Goal: Task Accomplishment & Management: Use online tool/utility

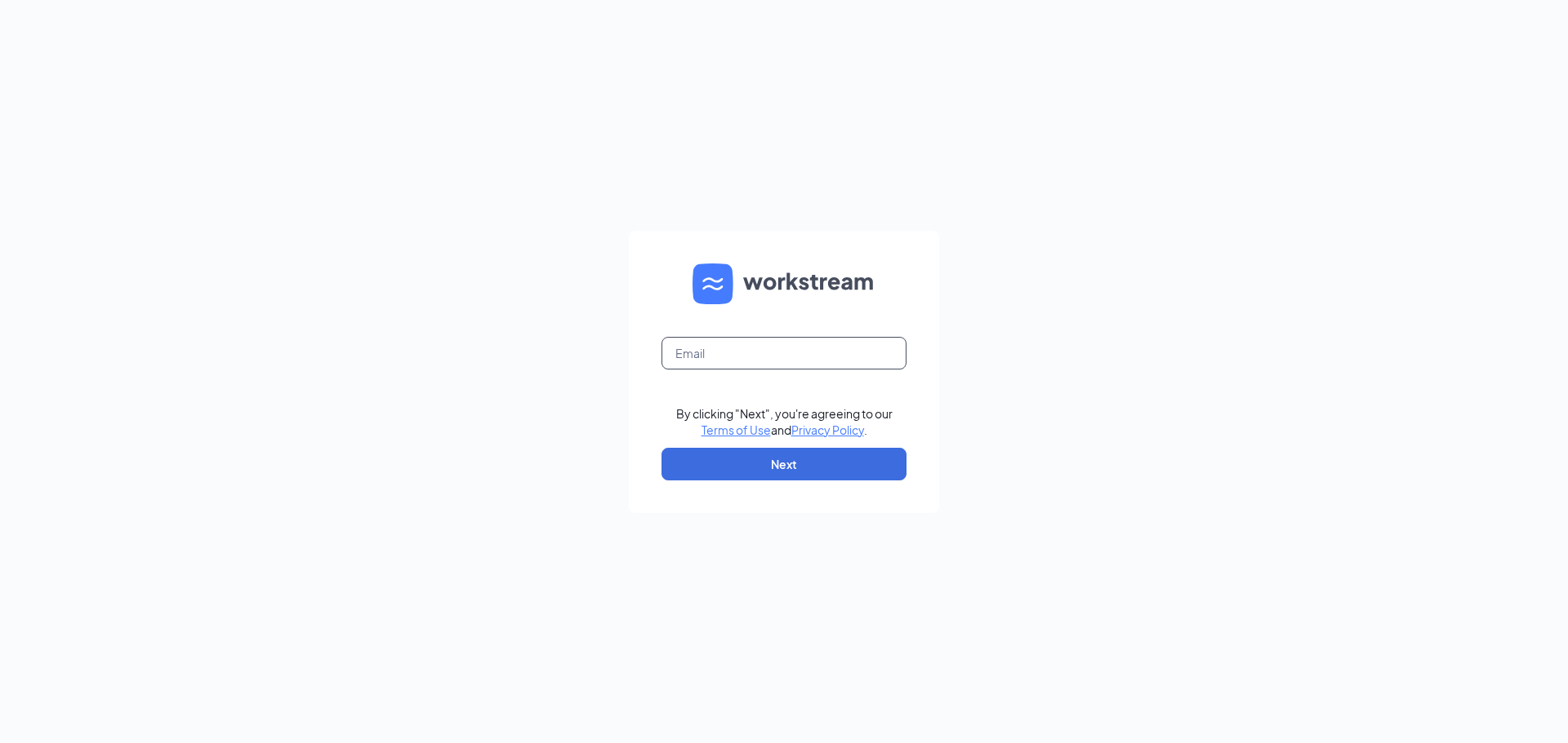
click at [774, 352] on input "text" at bounding box center [783, 353] width 245 height 32
type input "[EMAIL_ADDRESS][DOMAIN_NAME]"
click at [750, 473] on button "Next" at bounding box center [783, 464] width 245 height 32
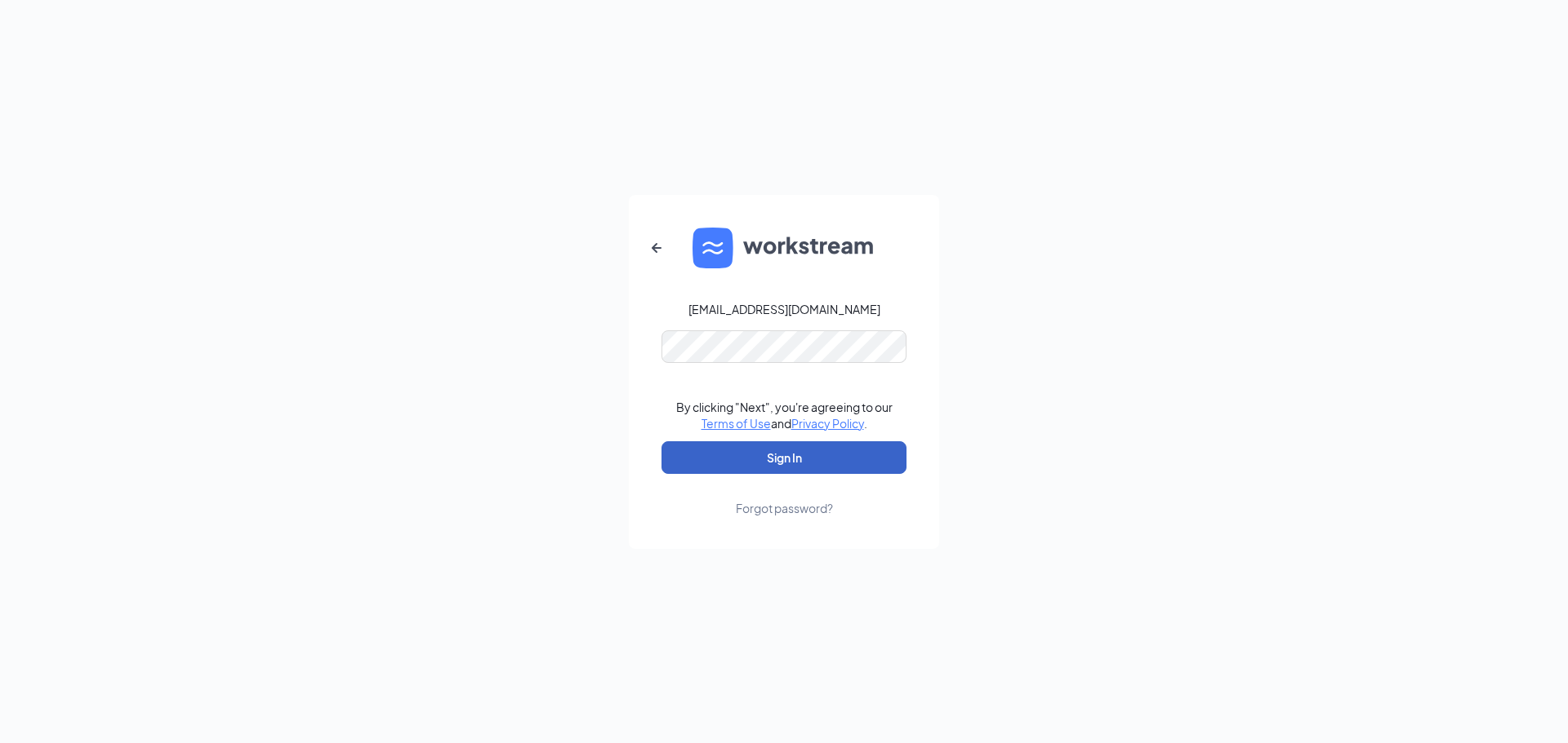
click at [789, 443] on button "Sign In" at bounding box center [783, 457] width 245 height 32
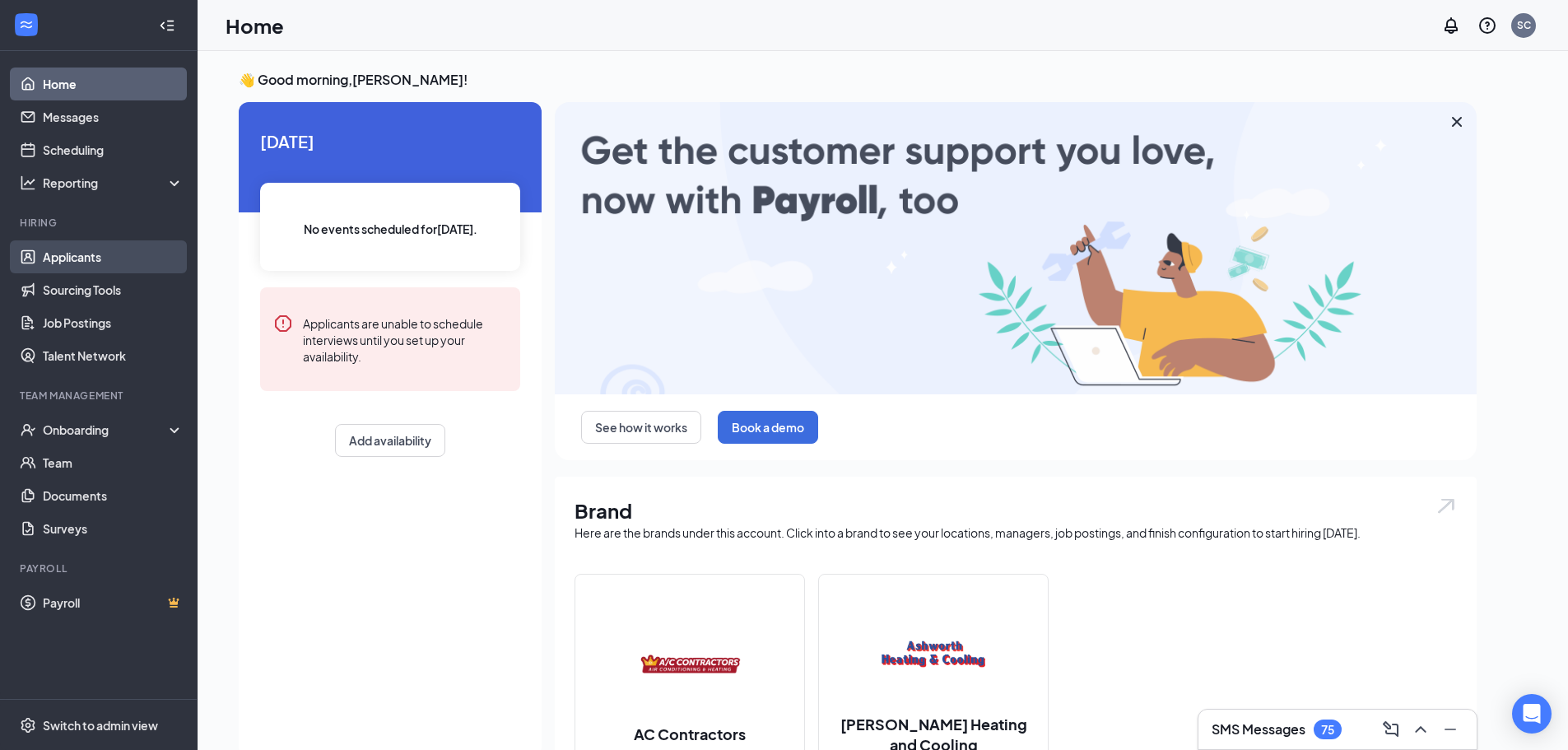
click at [58, 250] on link "Applicants" at bounding box center [113, 257] width 141 height 33
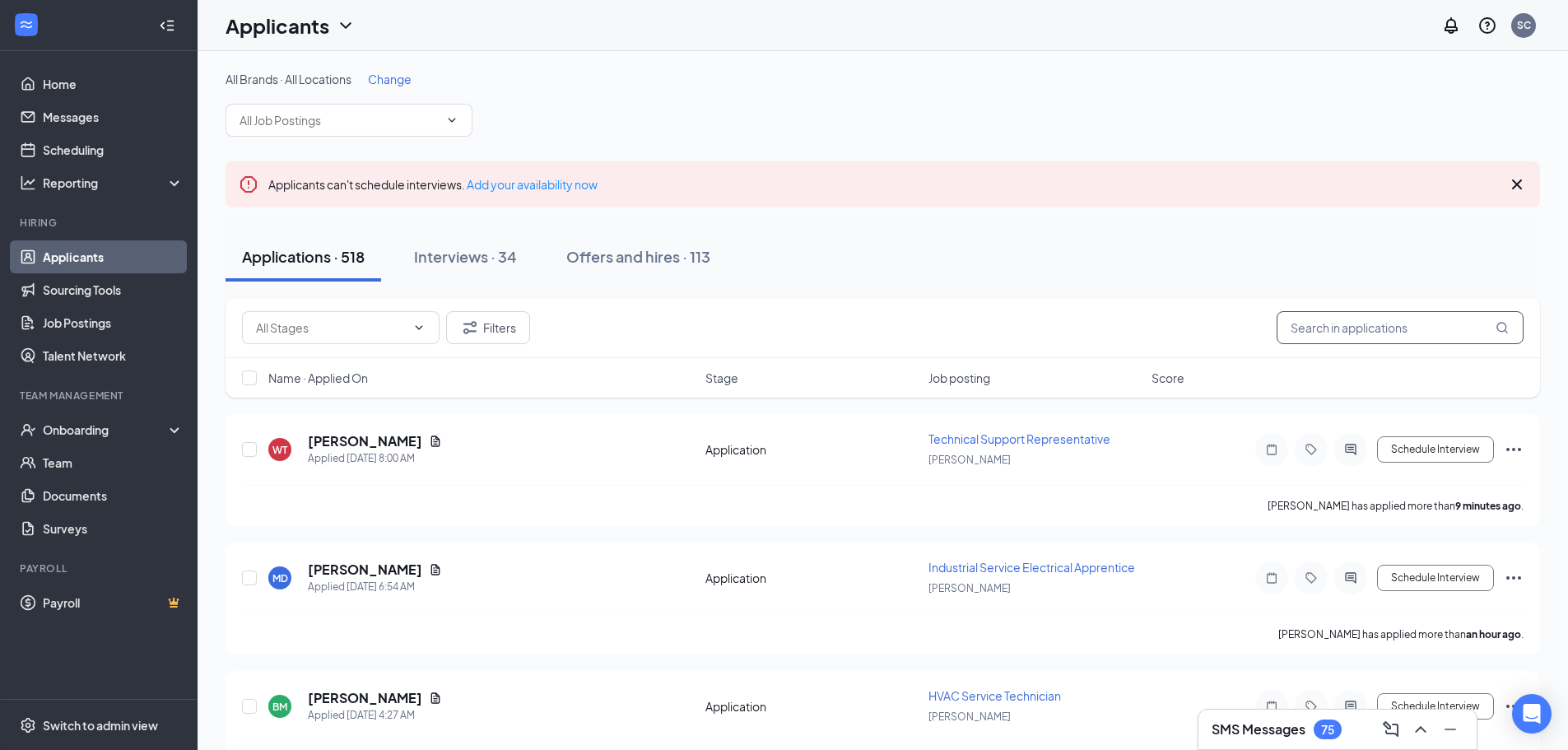
click at [1362, 337] on input "text" at bounding box center [1400, 327] width 247 height 33
type input "Hill"
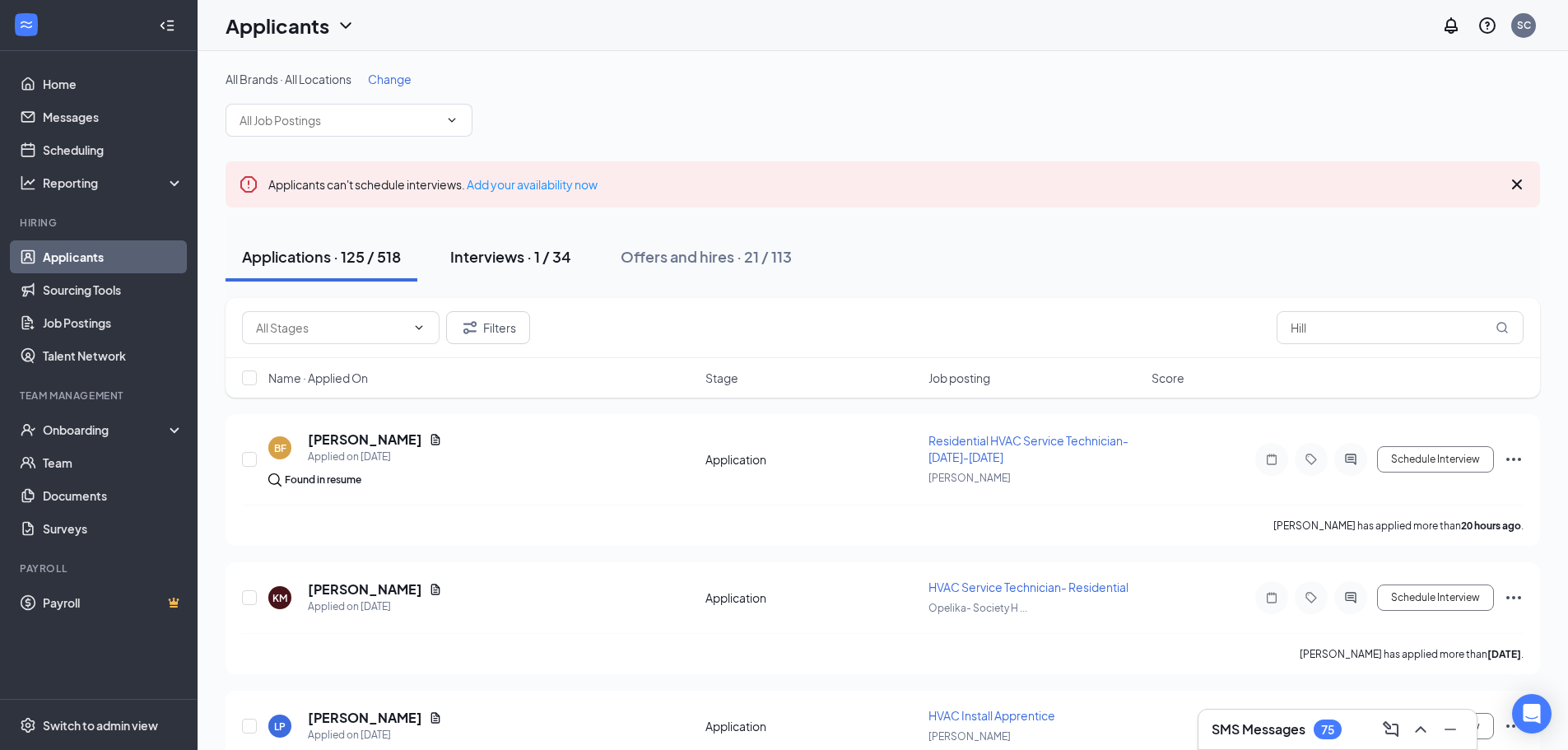
click at [528, 263] on div "Interviews · 1 / 34" at bounding box center [511, 257] width 121 height 21
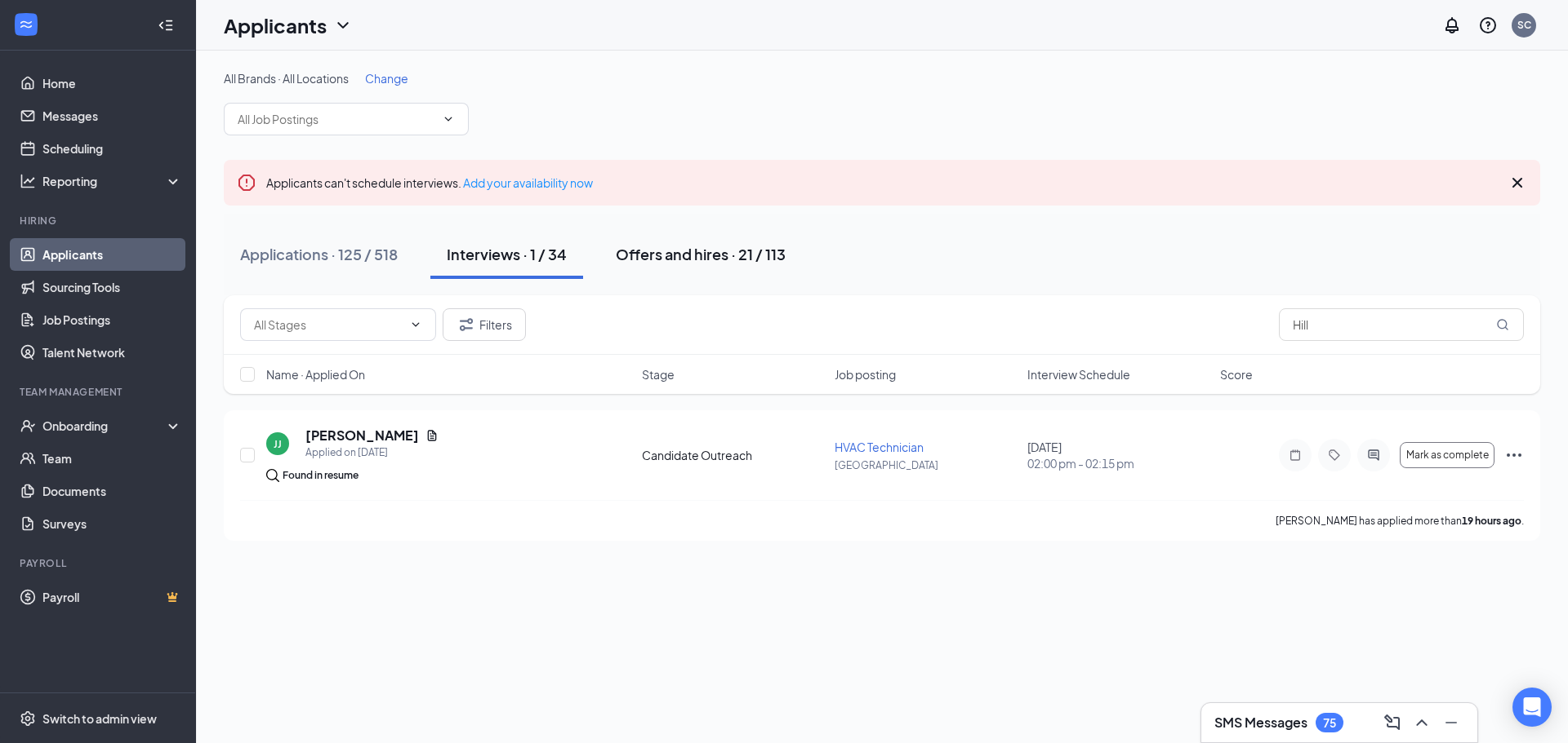
click at [734, 256] on div "Offers and hires · 21 / 113" at bounding box center [701, 254] width 170 height 20
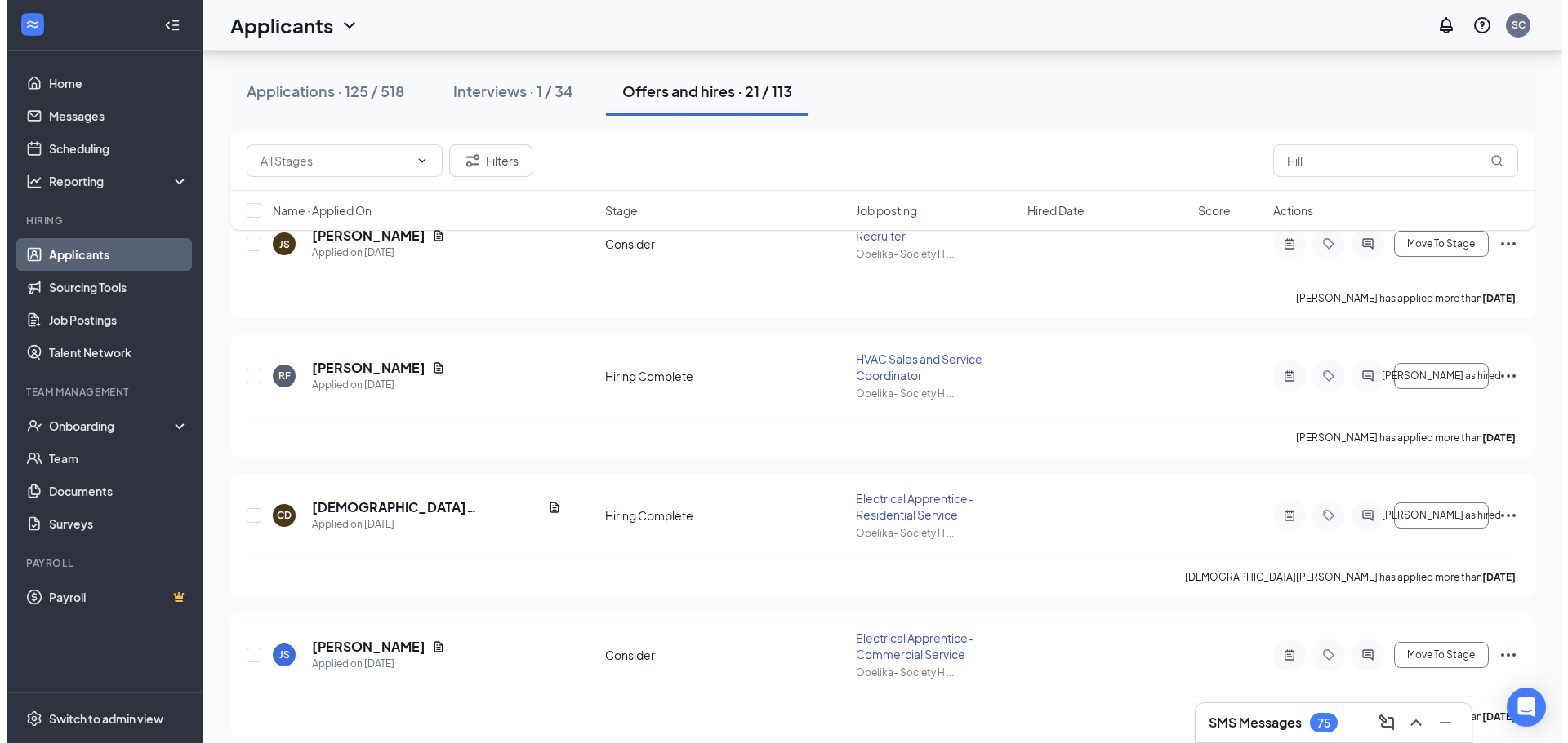
scroll to position [652, 0]
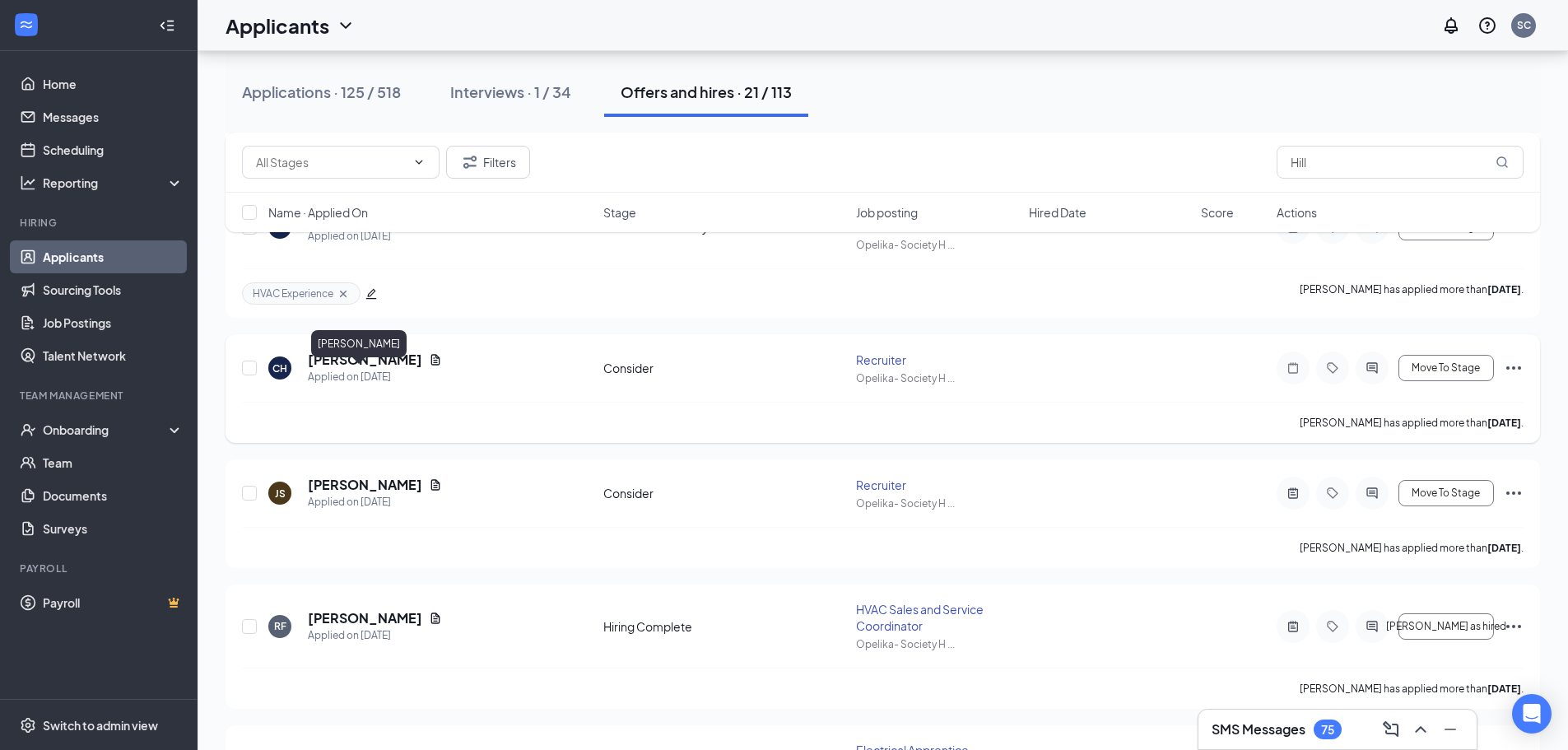
click at [354, 369] on h5 "Charles Hill" at bounding box center [364, 359] width 115 height 18
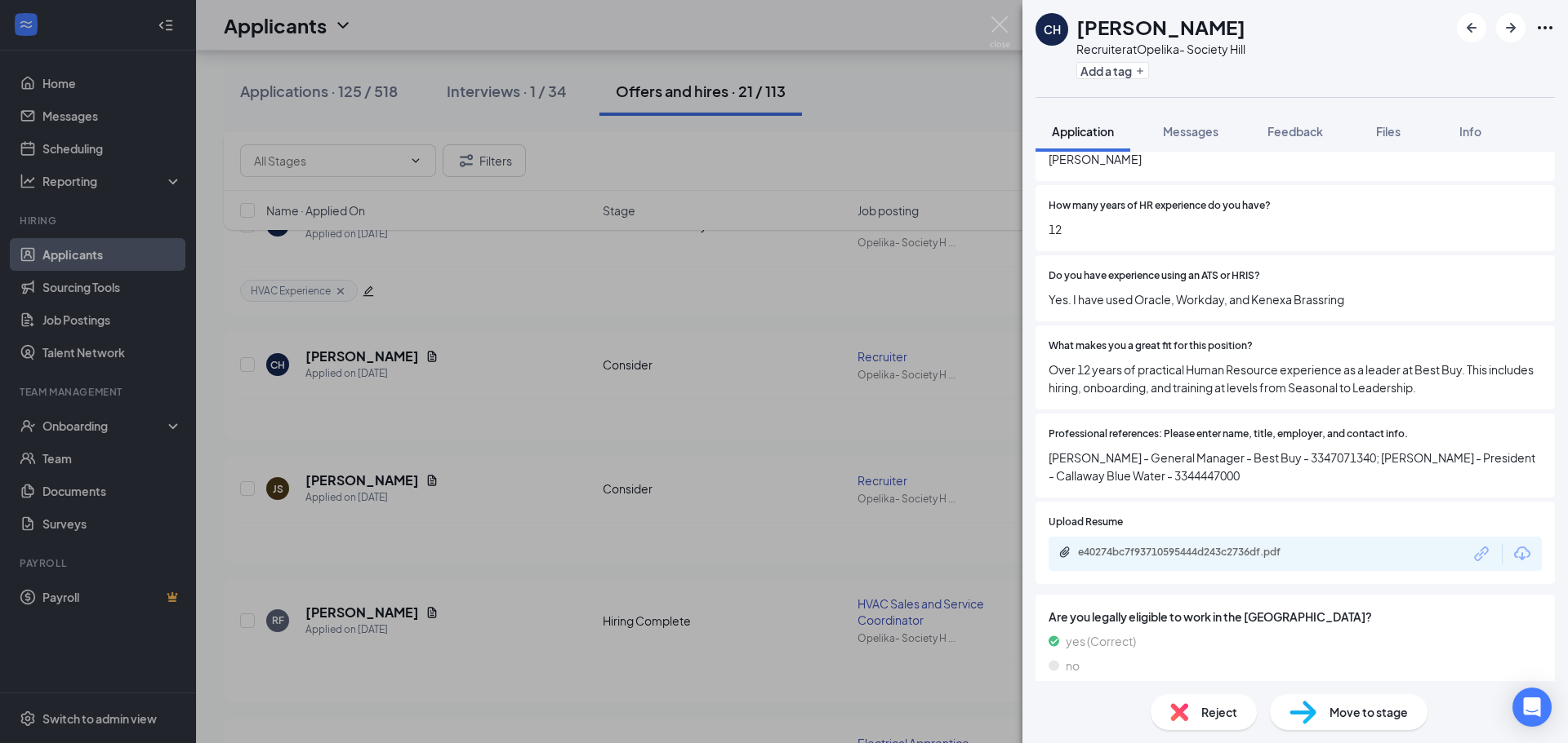
scroll to position [691, 0]
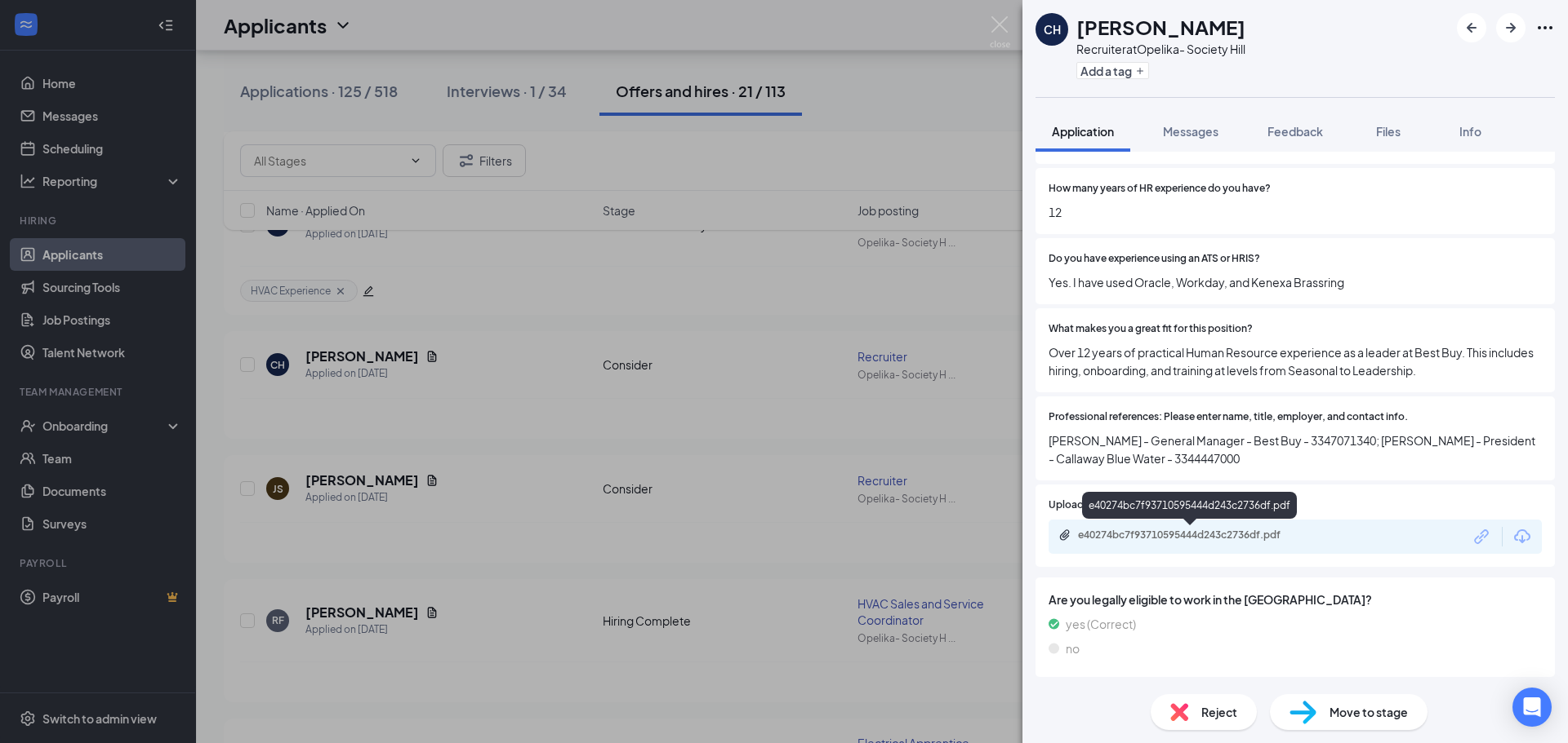
click at [1266, 539] on div "e40274bc7f93710595444d243c2736df.pdf" at bounding box center [1192, 535] width 228 height 13
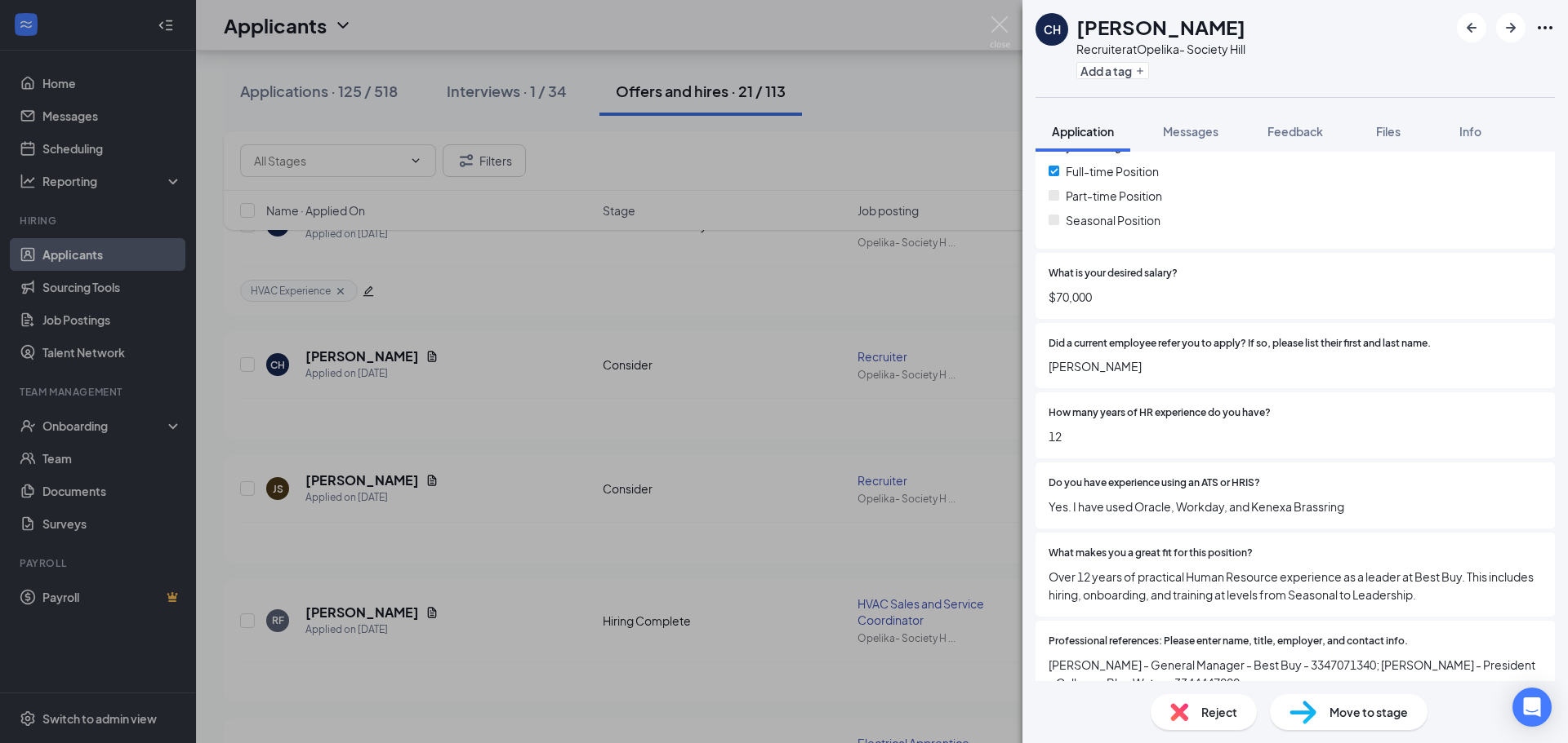
scroll to position [490, 0]
